Goal: Information Seeking & Learning: Learn about a topic

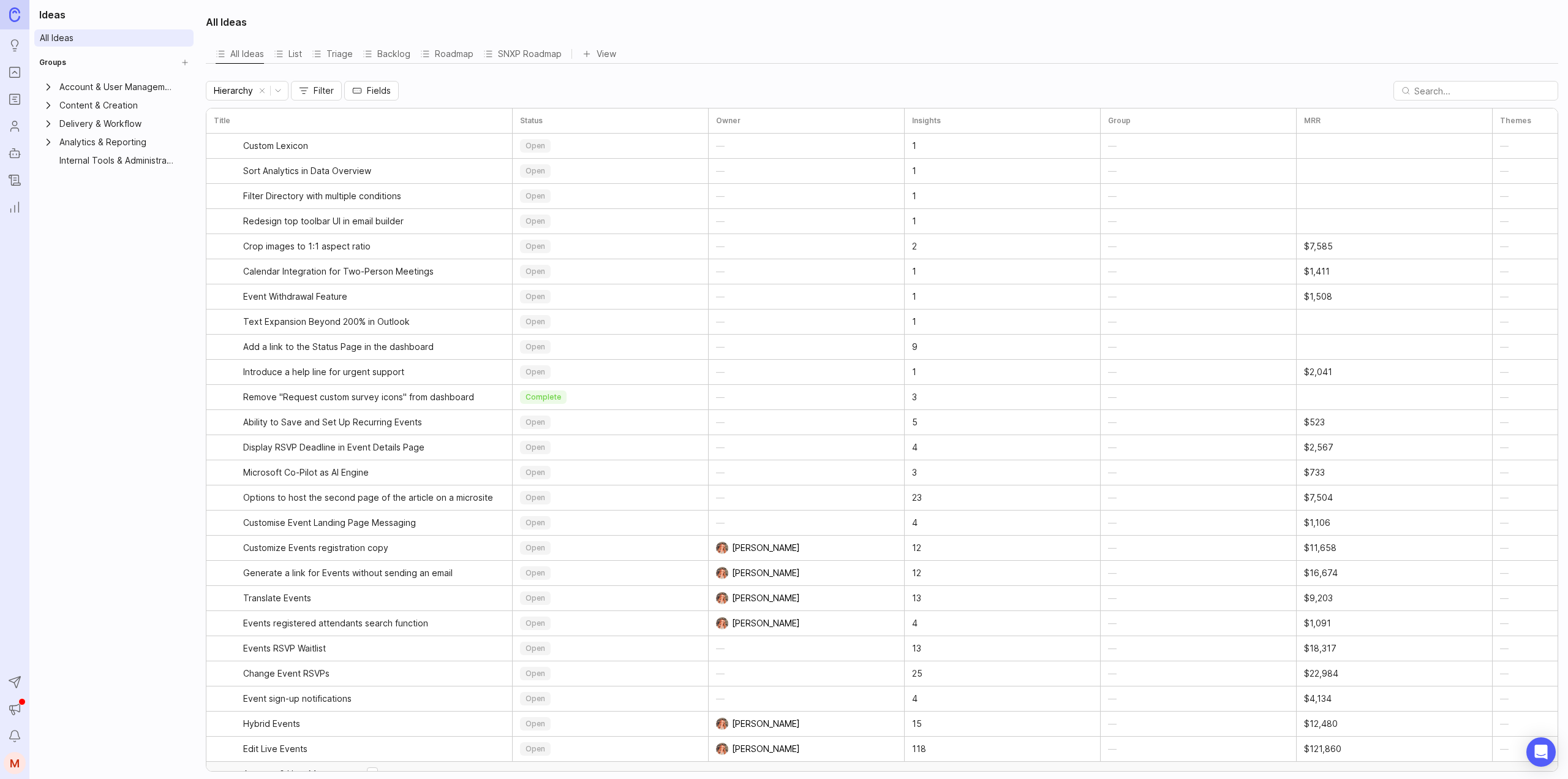
click at [11, 75] on icon "Portal" at bounding box center [15, 73] width 13 height 15
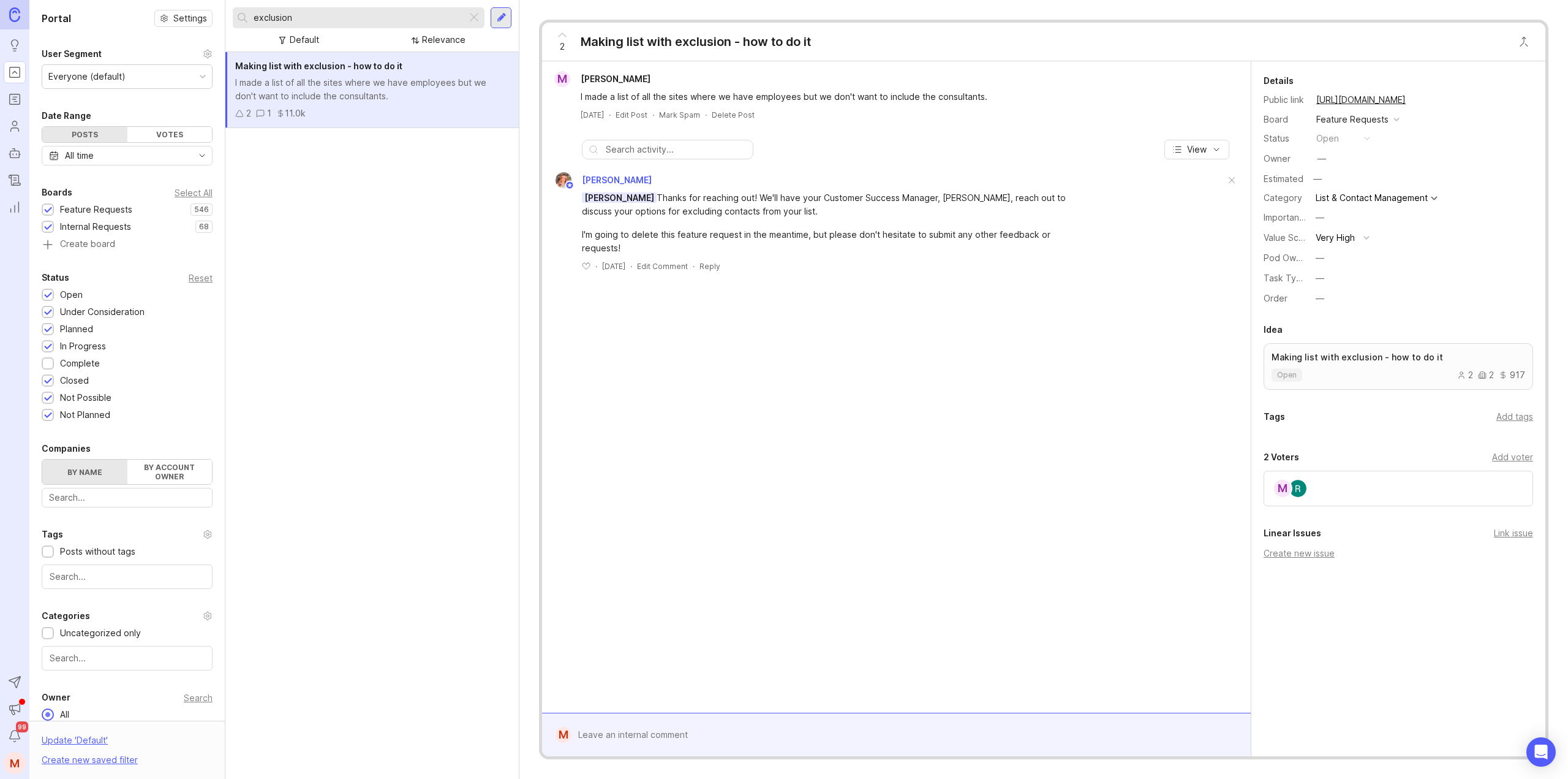
click at [297, 19] on input "exclusion" at bounding box center [358, 18] width 209 height 13
drag, startPoint x: 316, startPoint y: 17, endPoint x: 222, endPoint y: 19, distance: 94.0
click at [222, 19] on div "Portal Settings User Segment Everyone (default) Date Range Posts Votes All time…" at bounding box center [798, 390] width 1538 height 779
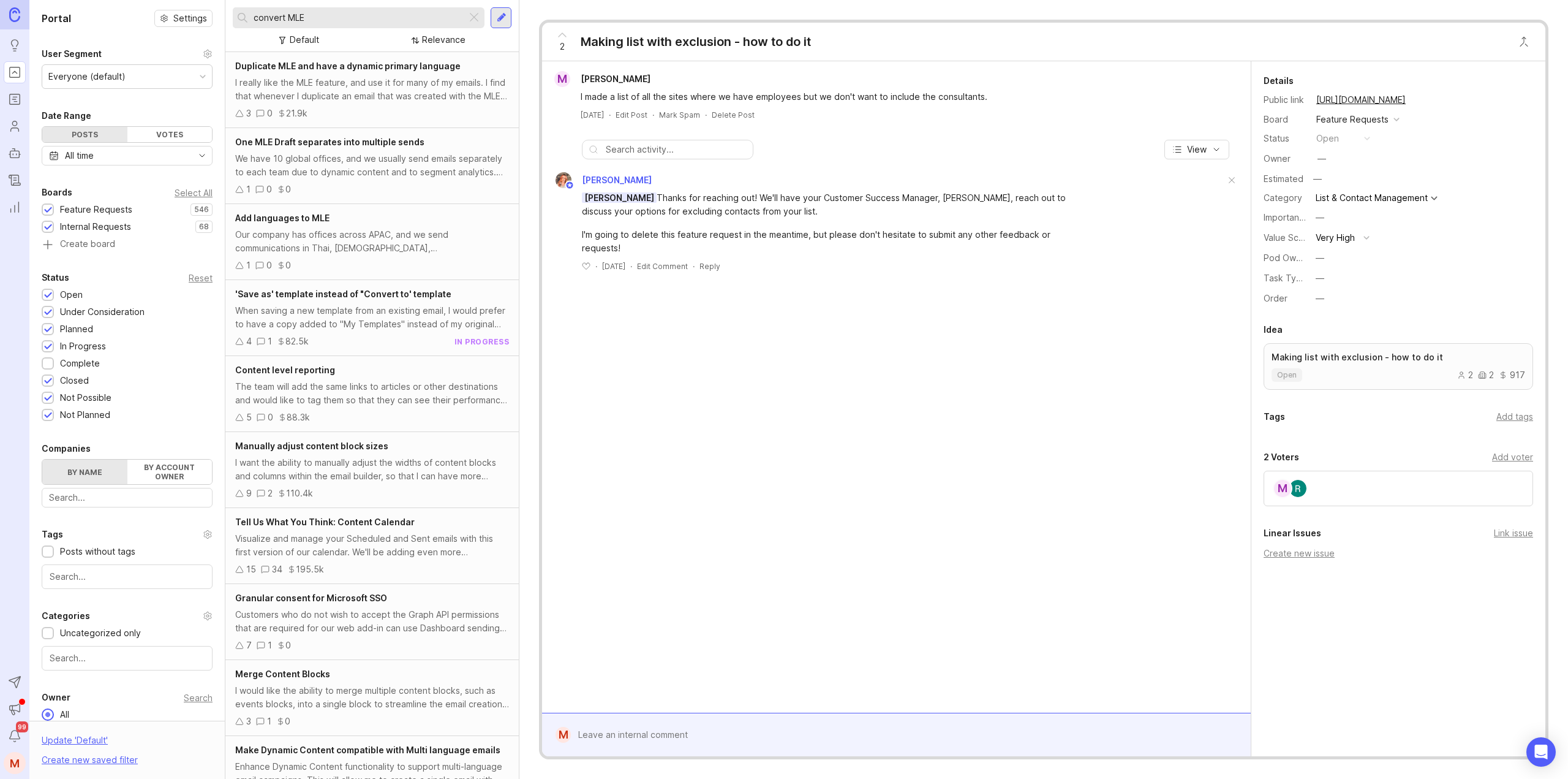
drag, startPoint x: 346, startPoint y: 15, endPoint x: 219, endPoint y: 19, distance: 127.1
click at [219, 19] on div "Portal Settings User Segment Everyone (default) Date Range Posts Votes All time…" at bounding box center [798, 390] width 1538 height 779
type input "m"
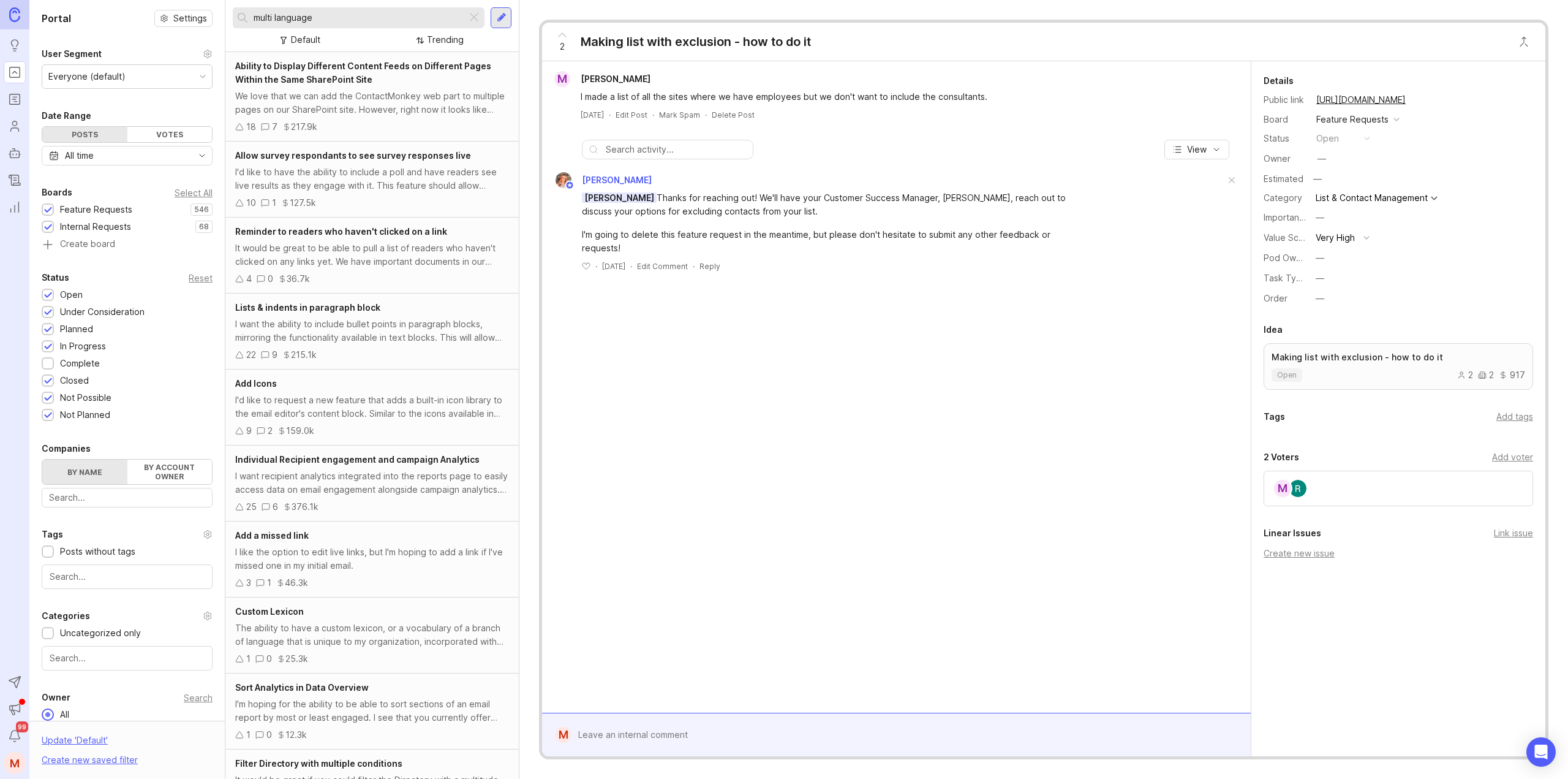
type input "multi language"
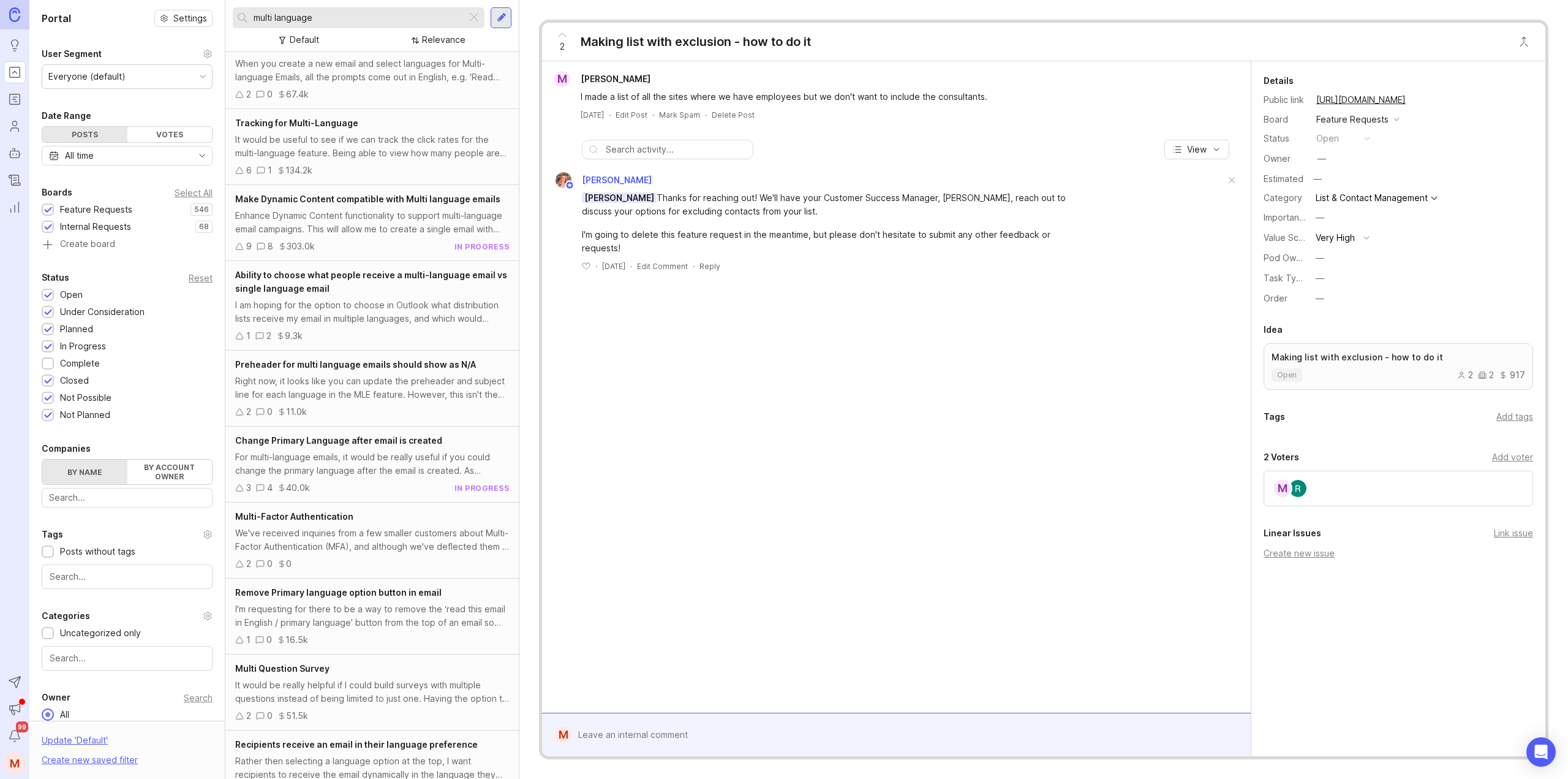
scroll to position [367, 0]
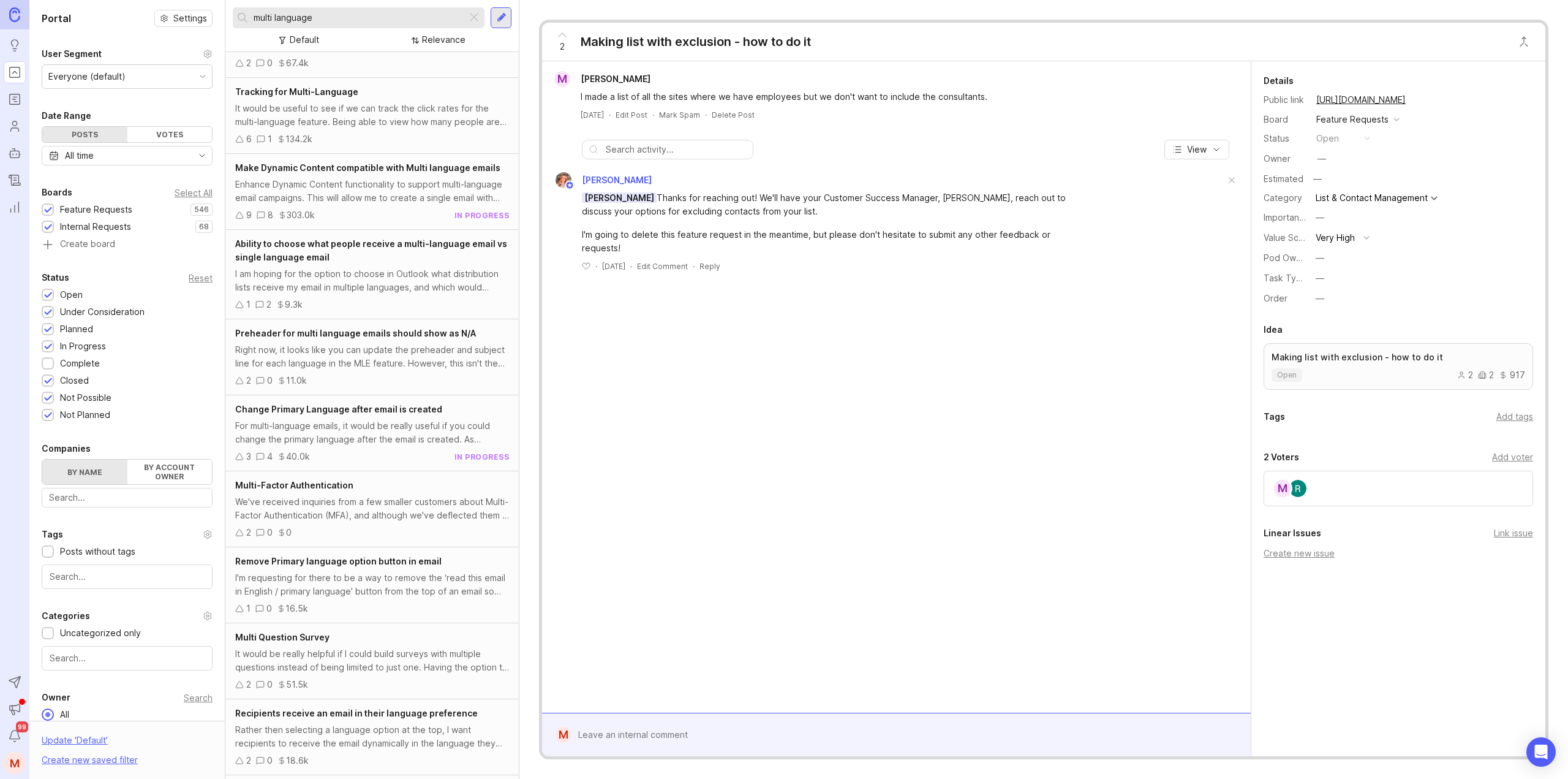
drag, startPoint x: 54, startPoint y: 363, endPoint x: 362, endPoint y: 365, distance: 308.0
click at [54, 363] on div "Complete" at bounding box center [74, 363] width 64 height 13
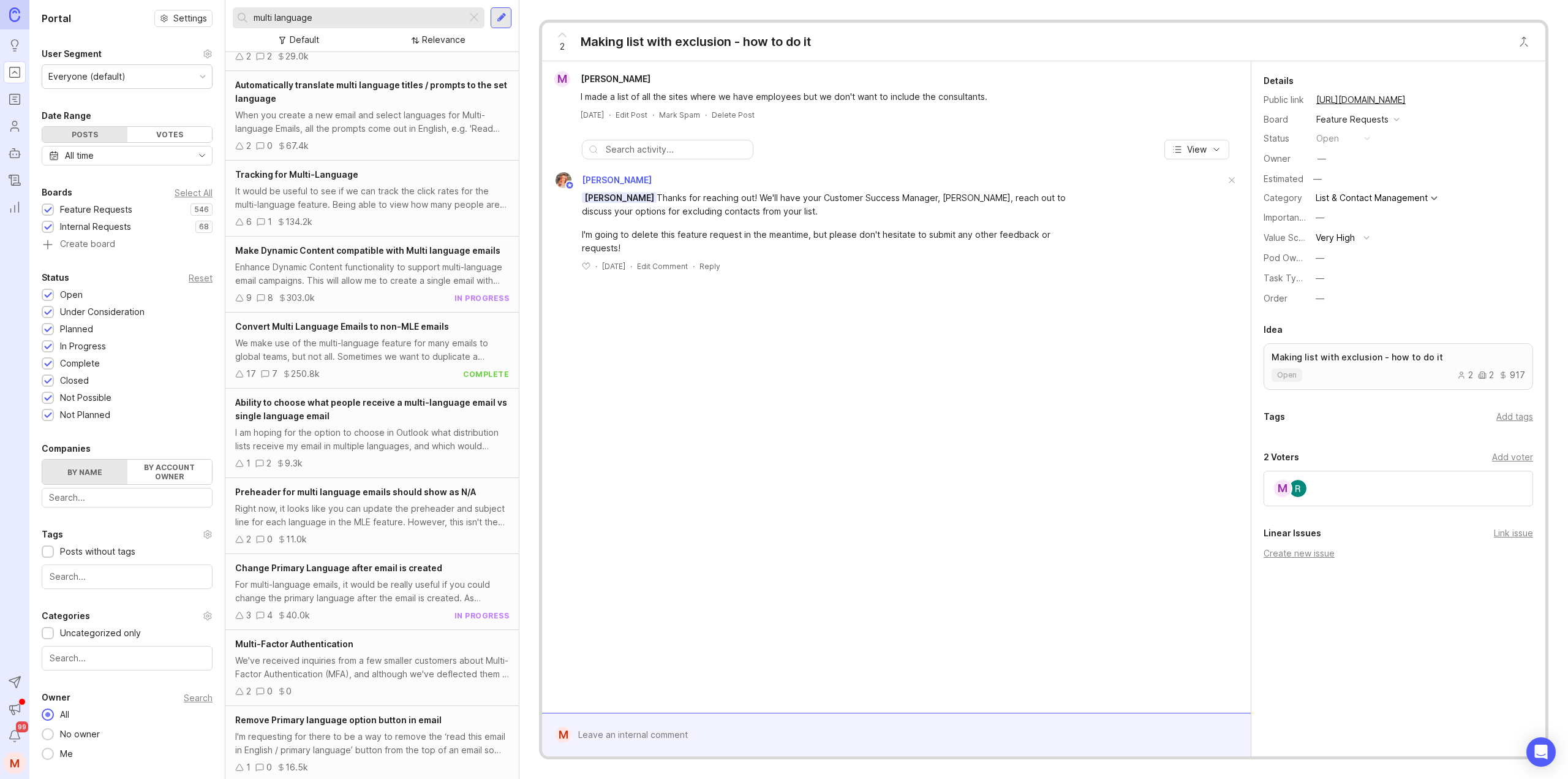
scroll to position [367, 0]
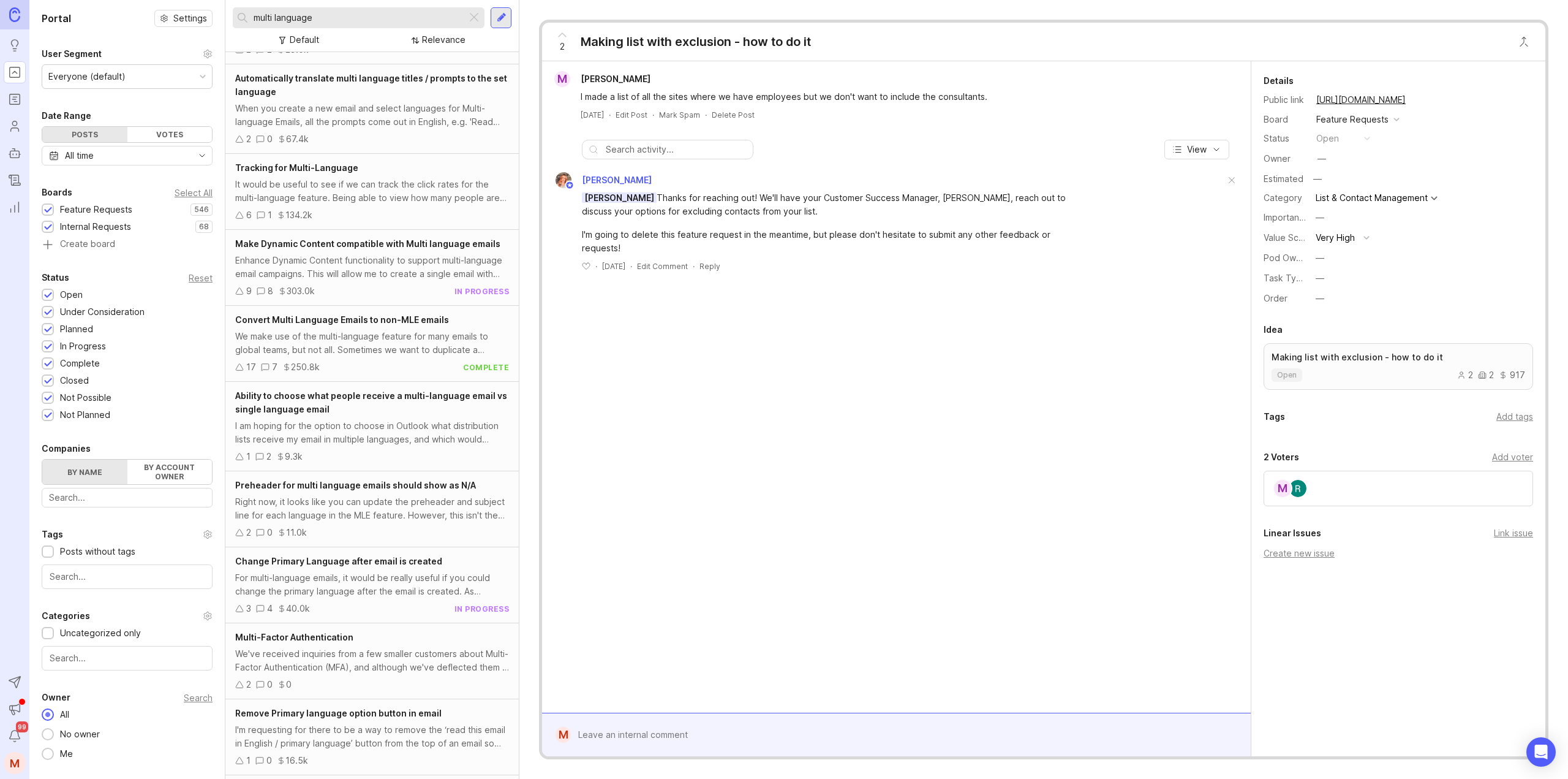
click at [402, 343] on div "We make use of the multi-language feature for many emails to global teams, but …" at bounding box center [372, 343] width 274 height 27
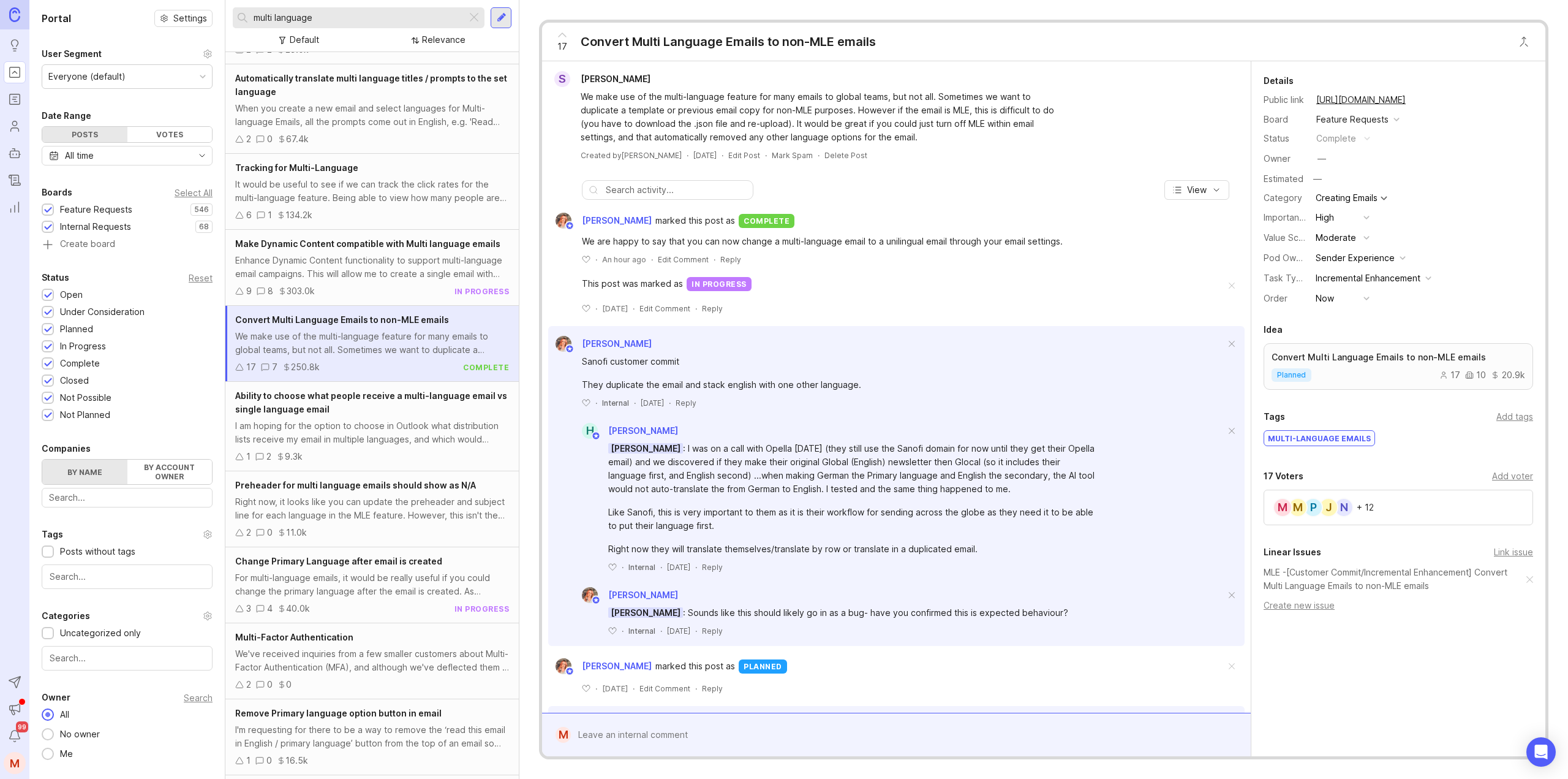
click at [1415, 511] on div "N J P M M + 12" at bounding box center [1398, 507] width 269 height 35
